Goal: Task Accomplishment & Management: Use online tool/utility

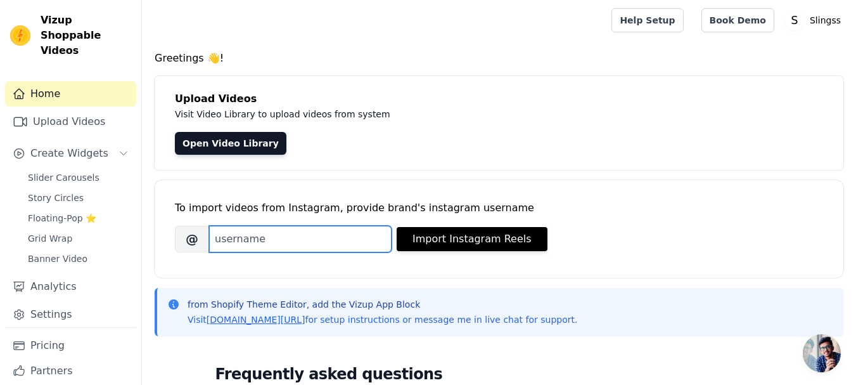
click at [281, 229] on input "Brand's Instagram Username" at bounding box center [300, 239] width 182 height 27
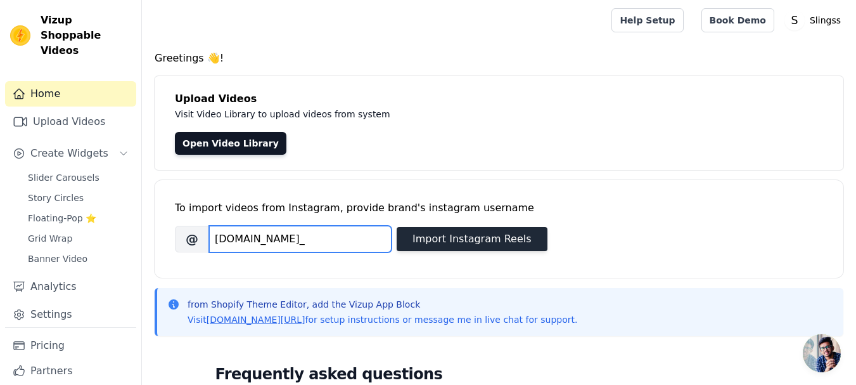
type input "[DOMAIN_NAME]_"
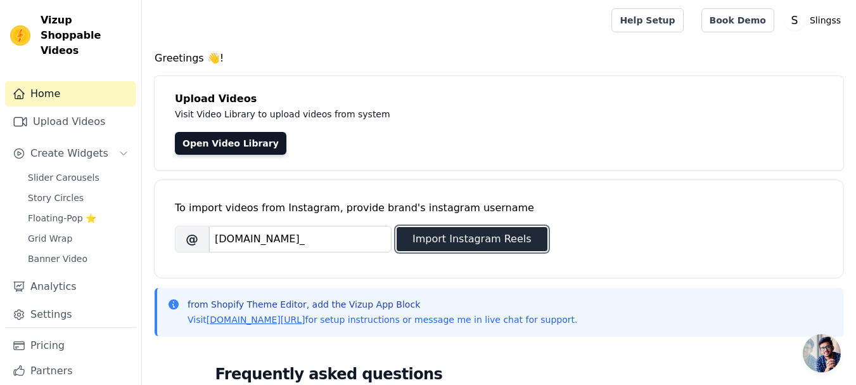
click at [428, 244] on button "Import Instagram Reels" at bounding box center [472, 239] width 151 height 24
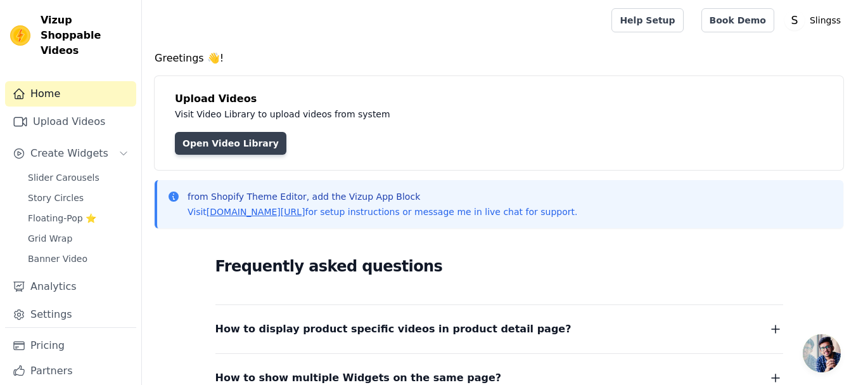
click at [217, 139] on link "Open Video Library" at bounding box center [230, 143] width 111 height 23
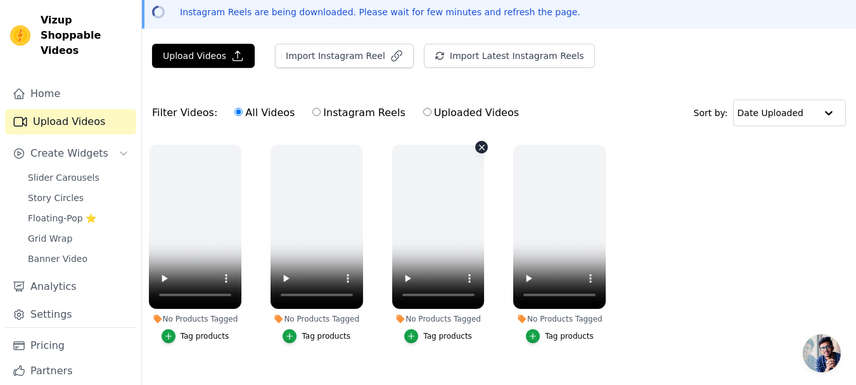
scroll to position [82, 0]
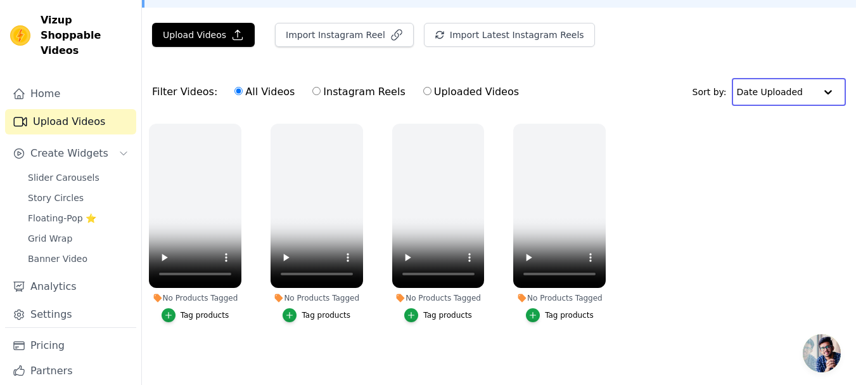
click at [788, 93] on input "text" at bounding box center [776, 91] width 79 height 25
click at [312, 87] on input "Instagram Reels" at bounding box center [316, 91] width 8 height 8
radio input "true"
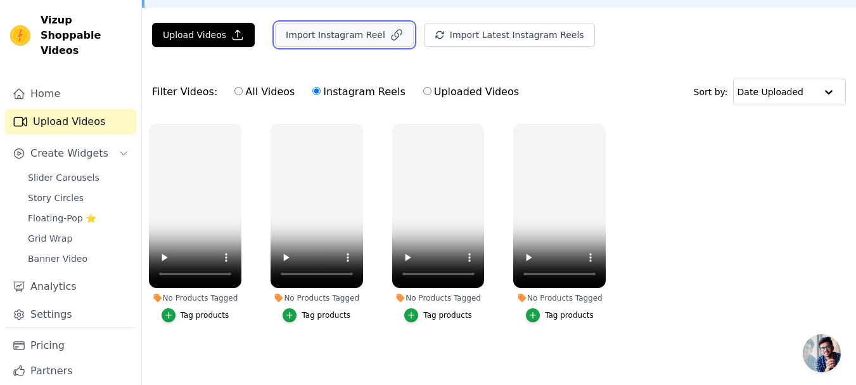
click at [341, 32] on button "Import Instagram Reel" at bounding box center [344, 35] width 139 height 24
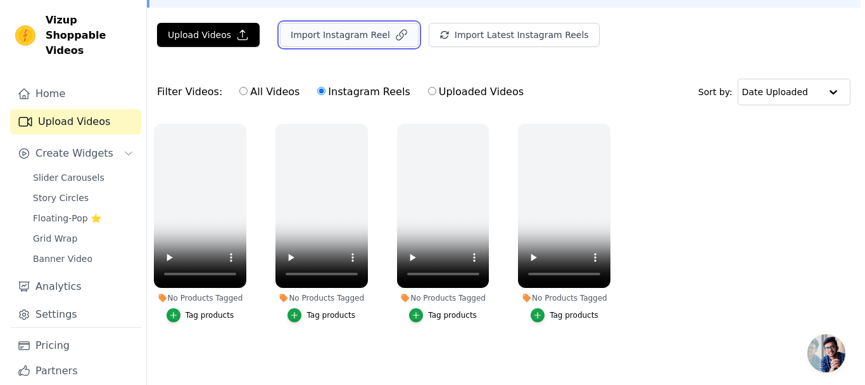
scroll to position [0, 0]
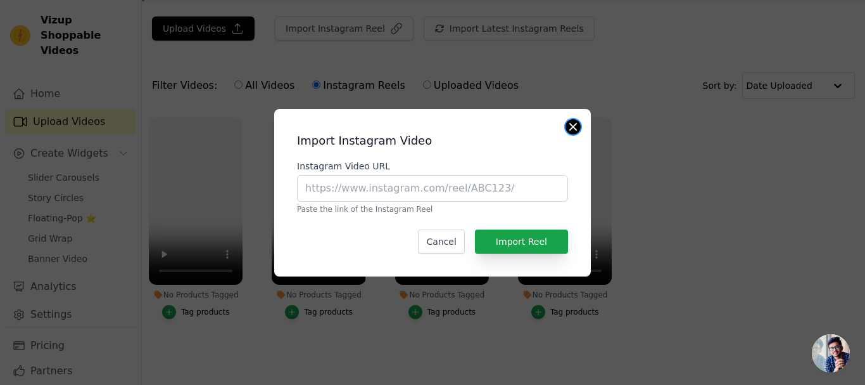
click at [573, 128] on button "Close modal" at bounding box center [573, 126] width 15 height 15
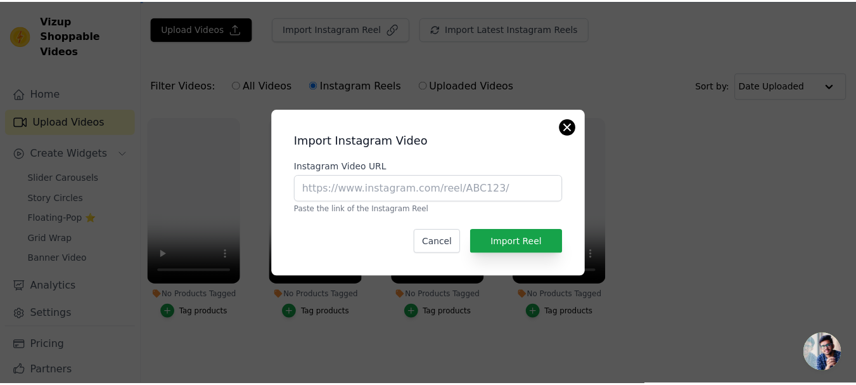
scroll to position [82, 0]
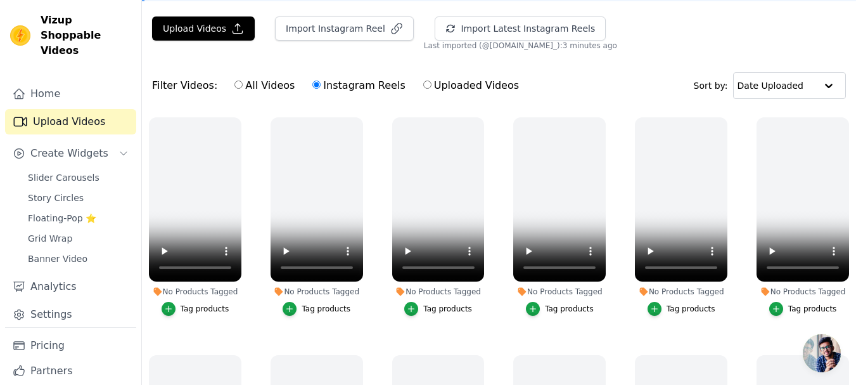
click at [234, 88] on input "All Videos" at bounding box center [238, 84] width 8 height 8
radio input "true"
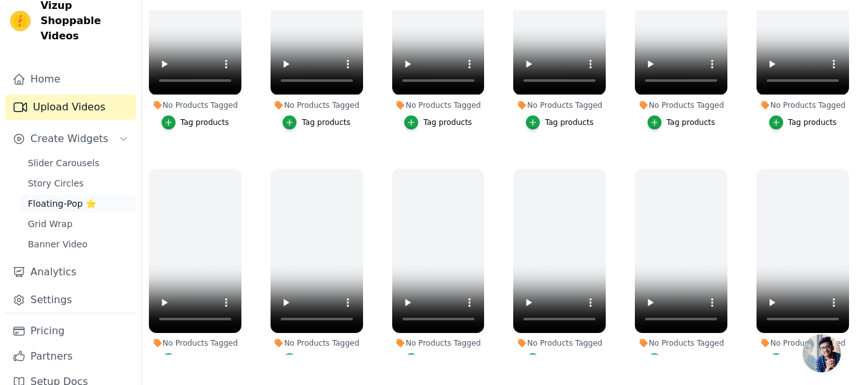
scroll to position [19, 0]
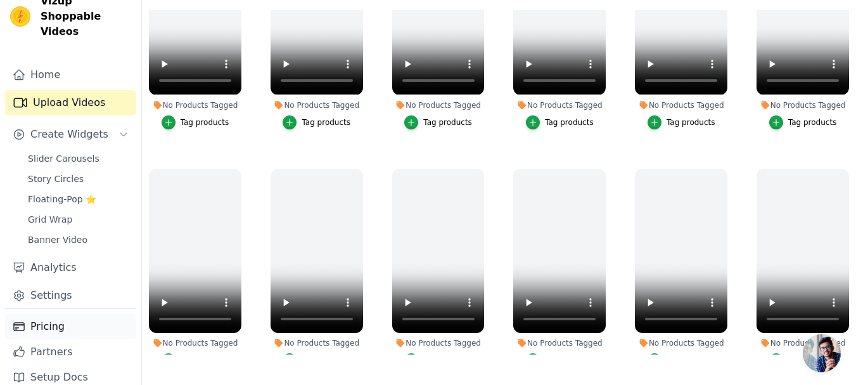
click at [46, 314] on link "Pricing" at bounding box center [70, 326] width 131 height 25
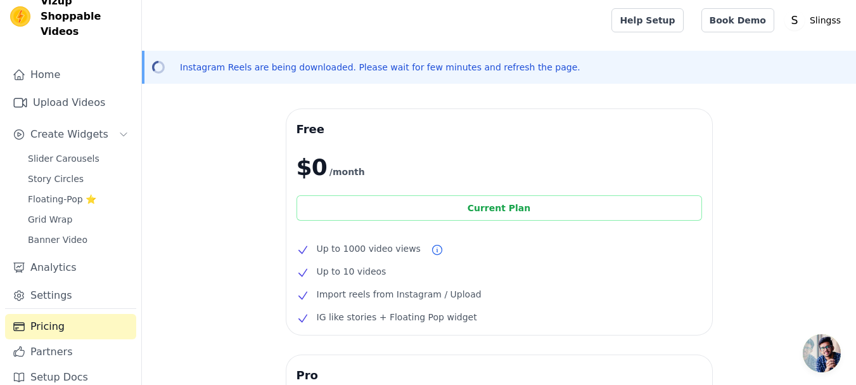
click at [496, 207] on div "Current Plan" at bounding box center [498, 207] width 405 height 25
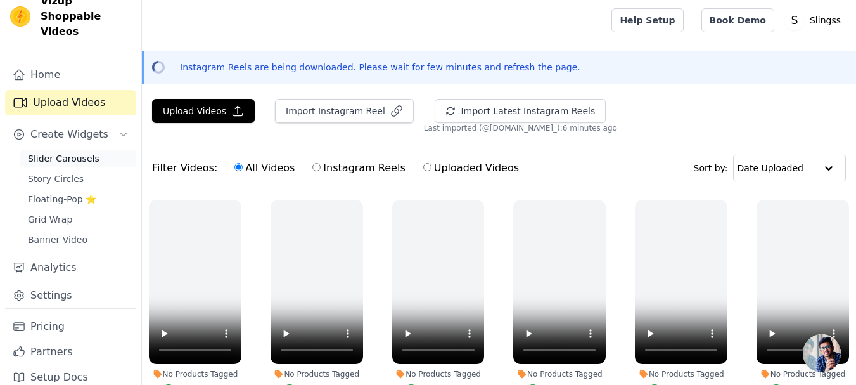
click at [45, 152] on span "Slider Carousels" at bounding box center [64, 158] width 72 height 13
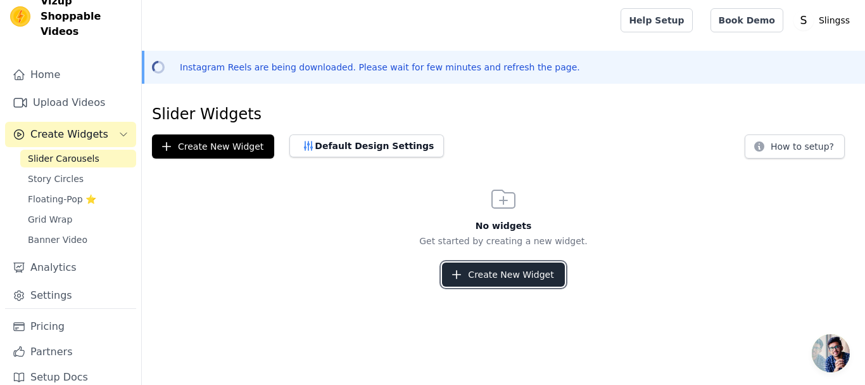
click at [478, 274] on button "Create New Widget" at bounding box center [503, 274] width 122 height 24
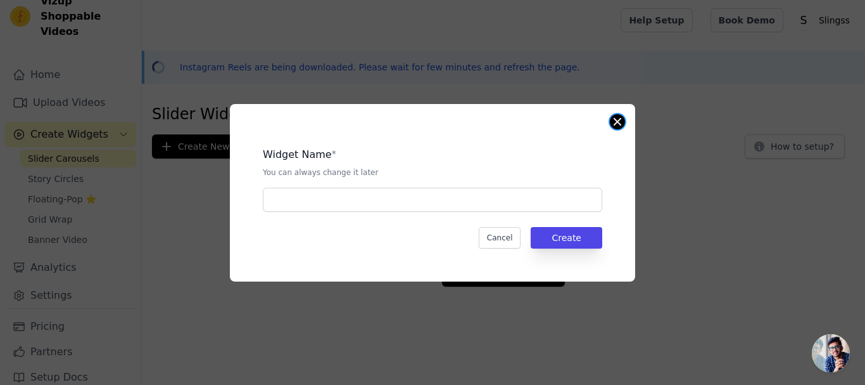
click at [623, 118] on button "Close modal" at bounding box center [617, 121] width 15 height 15
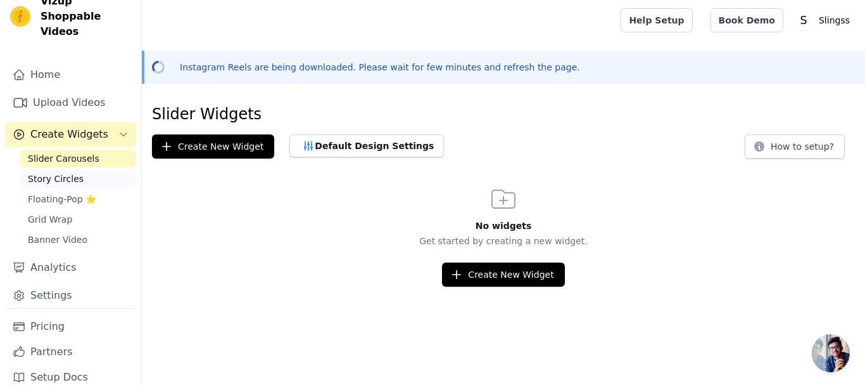
click at [72, 172] on span "Story Circles" at bounding box center [56, 178] width 56 height 13
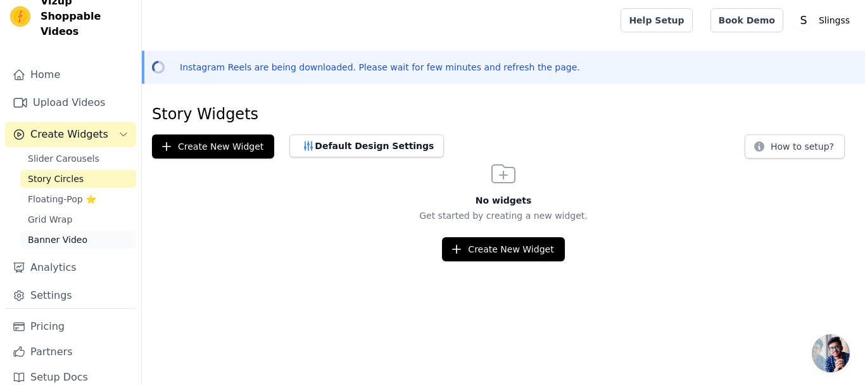
click at [54, 233] on span "Banner Video" at bounding box center [58, 239] width 60 height 13
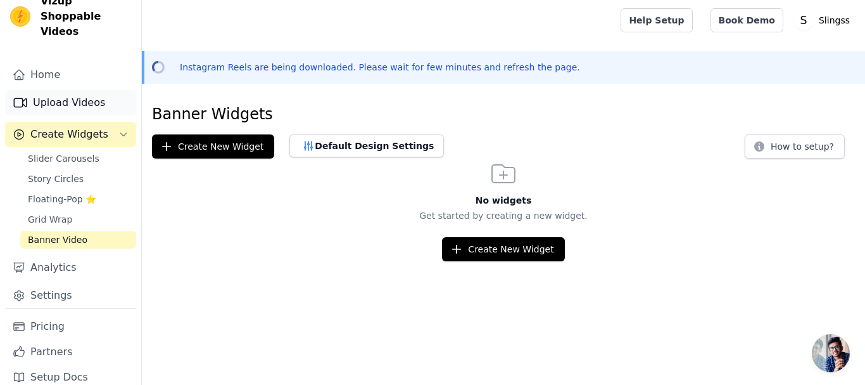
click at [84, 90] on link "Upload Videos" at bounding box center [70, 102] width 131 height 25
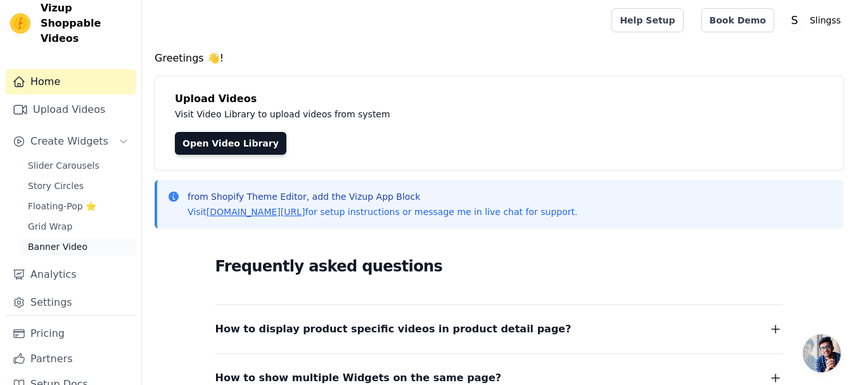
scroll to position [19, 0]
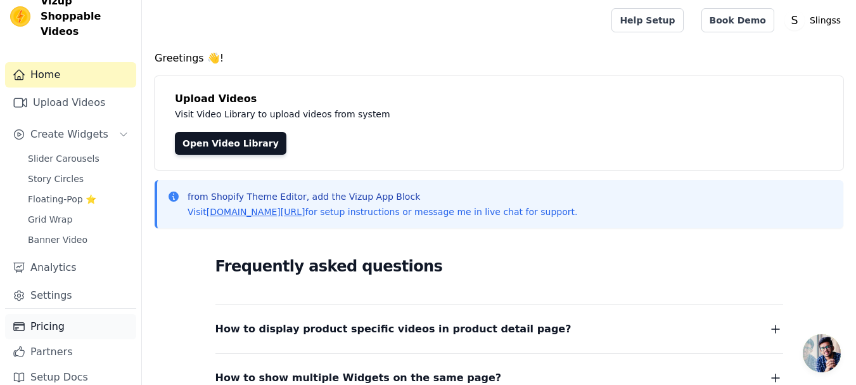
click at [60, 314] on link "Pricing" at bounding box center [70, 326] width 131 height 25
